Goal: Find specific page/section: Find specific page/section

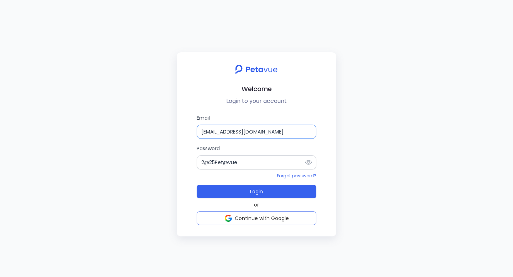
click at [242, 133] on input "[EMAIL_ADDRESS][DOMAIN_NAME]" at bounding box center [257, 132] width 120 height 14
click at [217, 131] on input "[EMAIL_ADDRESS][DOMAIN_NAME]" at bounding box center [257, 132] width 120 height 14
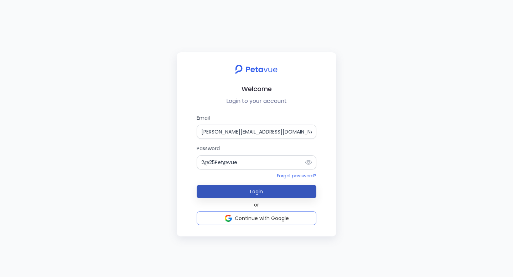
type input "[PERSON_NAME][EMAIL_ADDRESS][DOMAIN_NAME]"
click at [256, 197] on button "Login" at bounding box center [257, 192] width 120 height 14
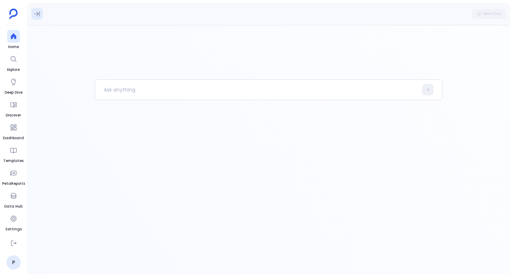
click at [38, 16] on icon at bounding box center [36, 13] width 7 height 7
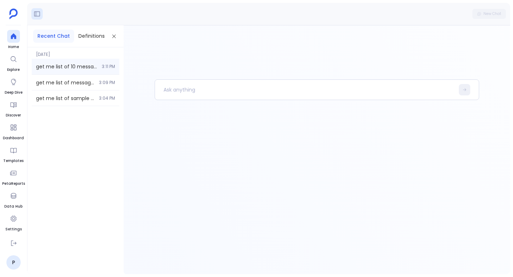
click at [83, 72] on div "get me list of 10 message summary records, select all columns 3:11 PM" at bounding box center [76, 67] width 88 height 16
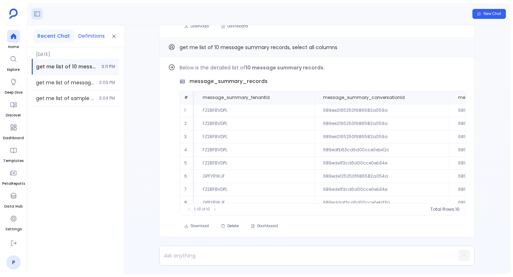
click at [95, 36] on button "Definitions" at bounding box center [91, 36] width 35 height 13
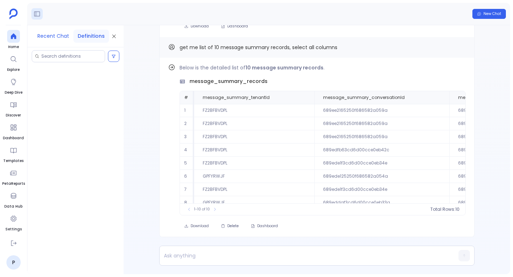
click at [61, 35] on button "Recent Chat" at bounding box center [53, 36] width 40 height 13
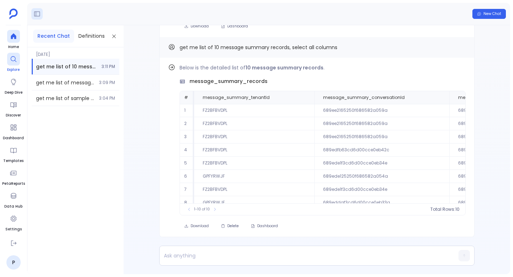
click at [11, 61] on icon at bounding box center [13, 59] width 7 height 7
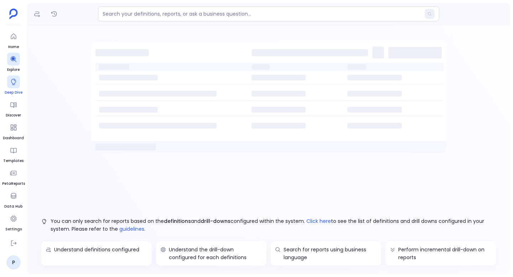
click at [12, 87] on div at bounding box center [13, 81] width 13 height 13
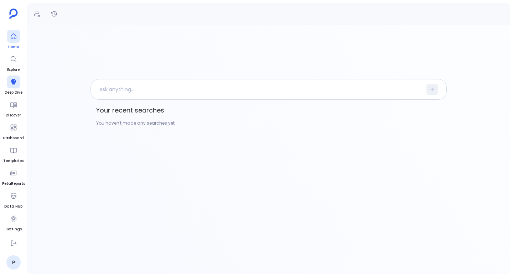
click at [12, 43] on link "Home" at bounding box center [13, 40] width 13 height 20
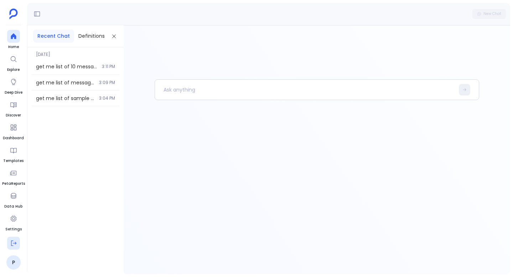
click at [14, 241] on icon at bounding box center [13, 243] width 7 height 7
